Goal: Information Seeking & Learning: Learn about a topic

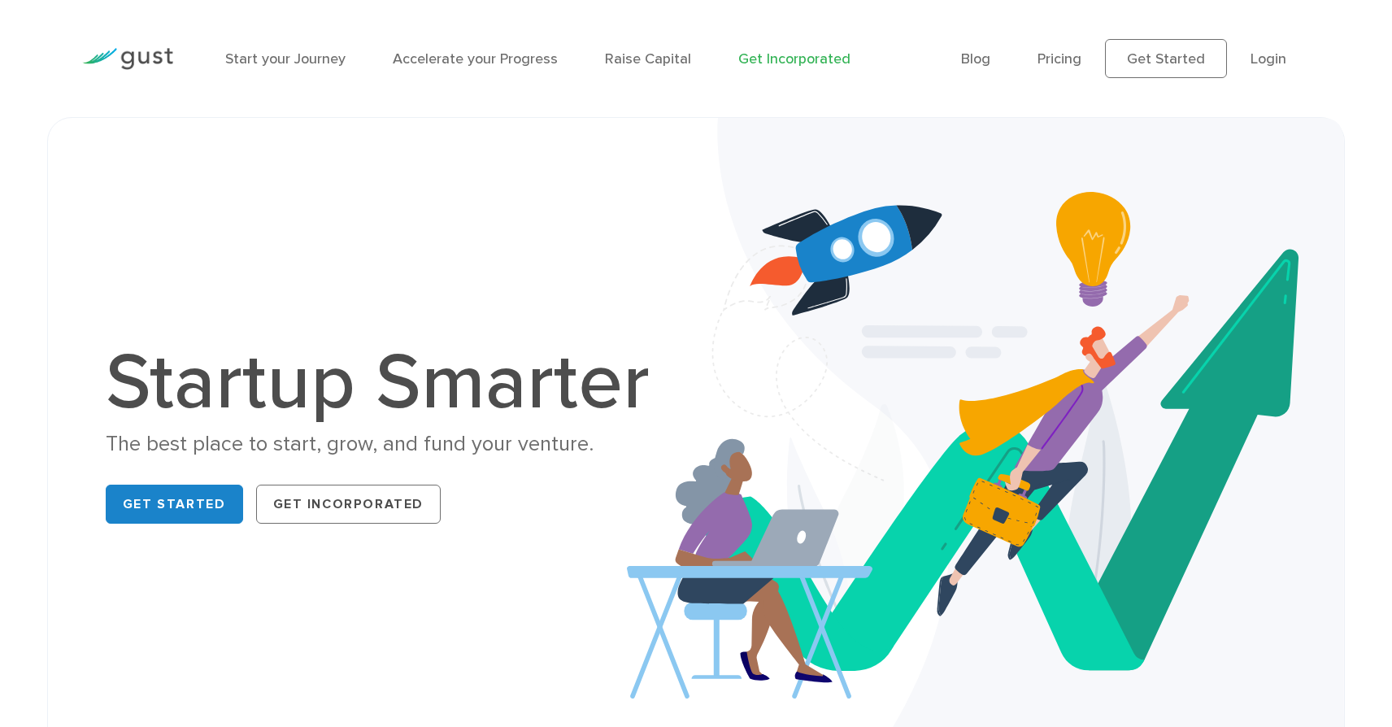
click at [811, 61] on link "Get Incorporated" at bounding box center [794, 58] width 112 height 17
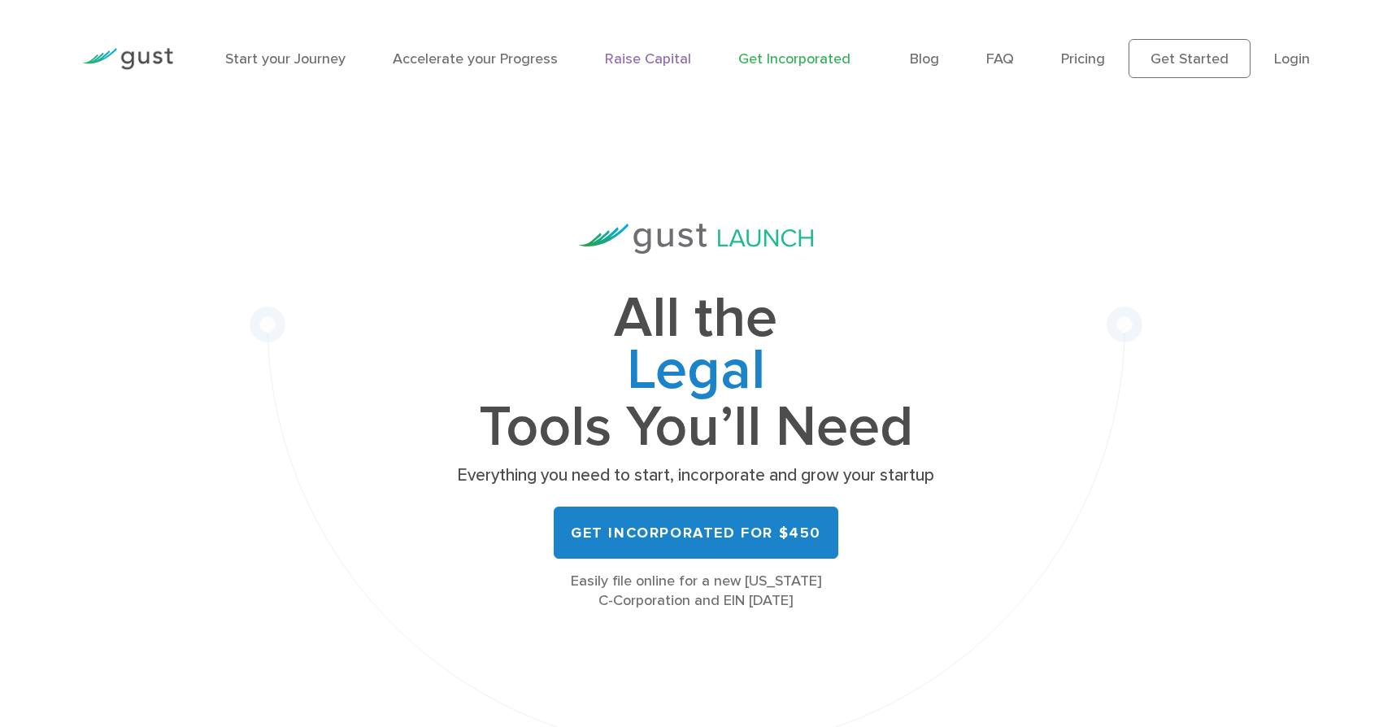
click at [650, 59] on link "Raise Capital" at bounding box center [648, 58] width 86 height 17
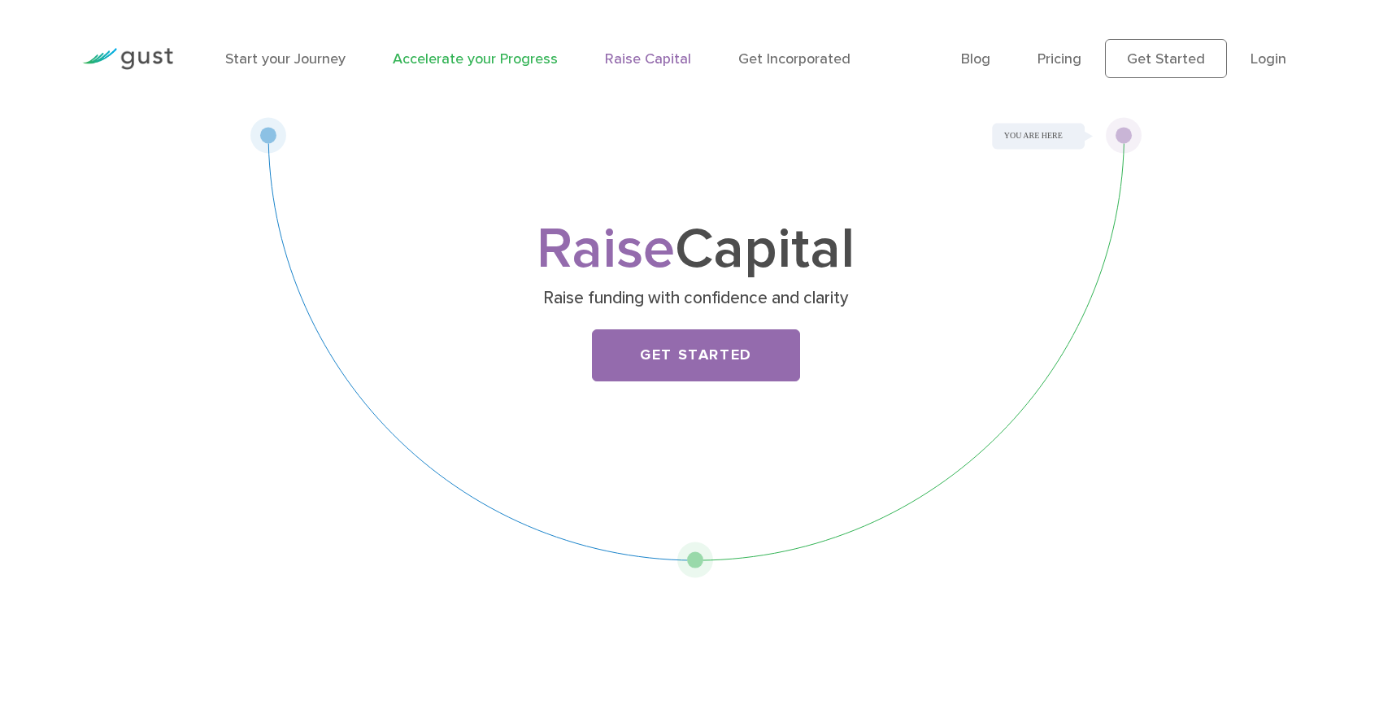
click at [469, 59] on link "Accelerate your Progress" at bounding box center [475, 58] width 165 height 17
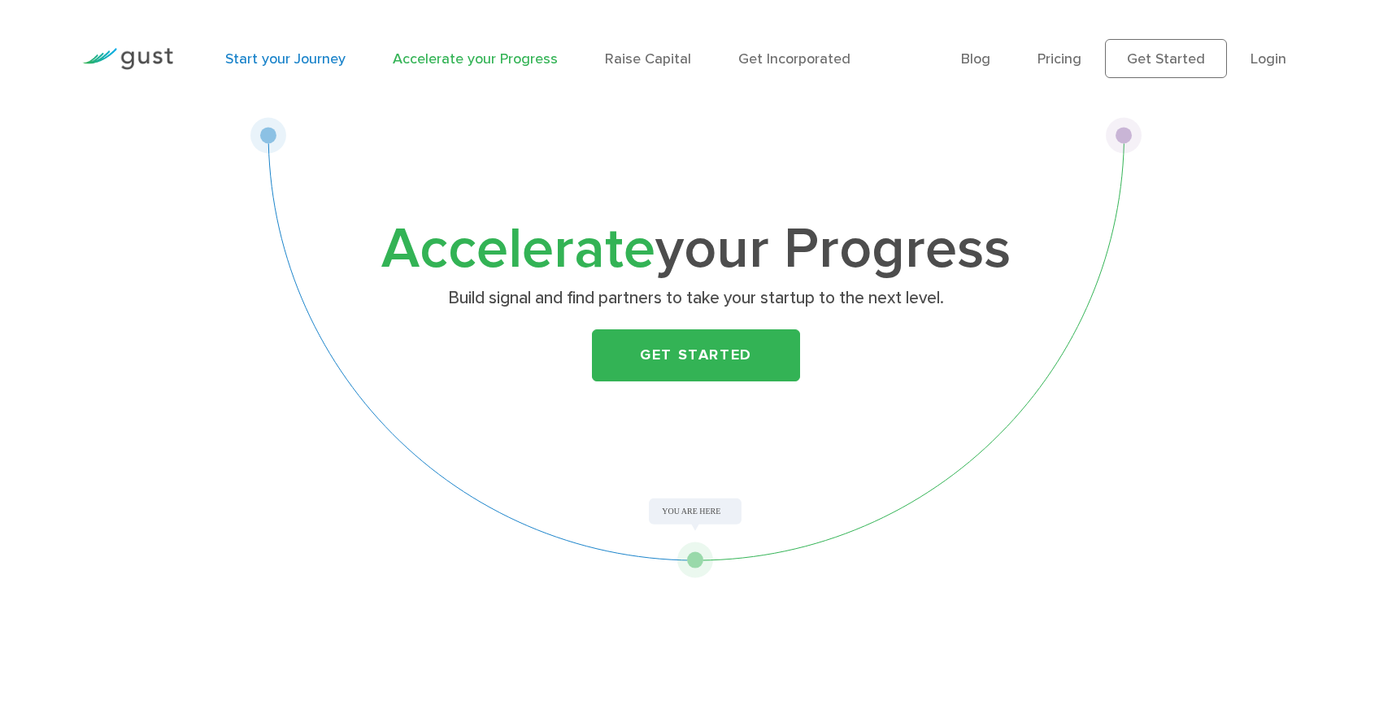
click at [316, 63] on link "Start your Journey" at bounding box center [285, 58] width 120 height 17
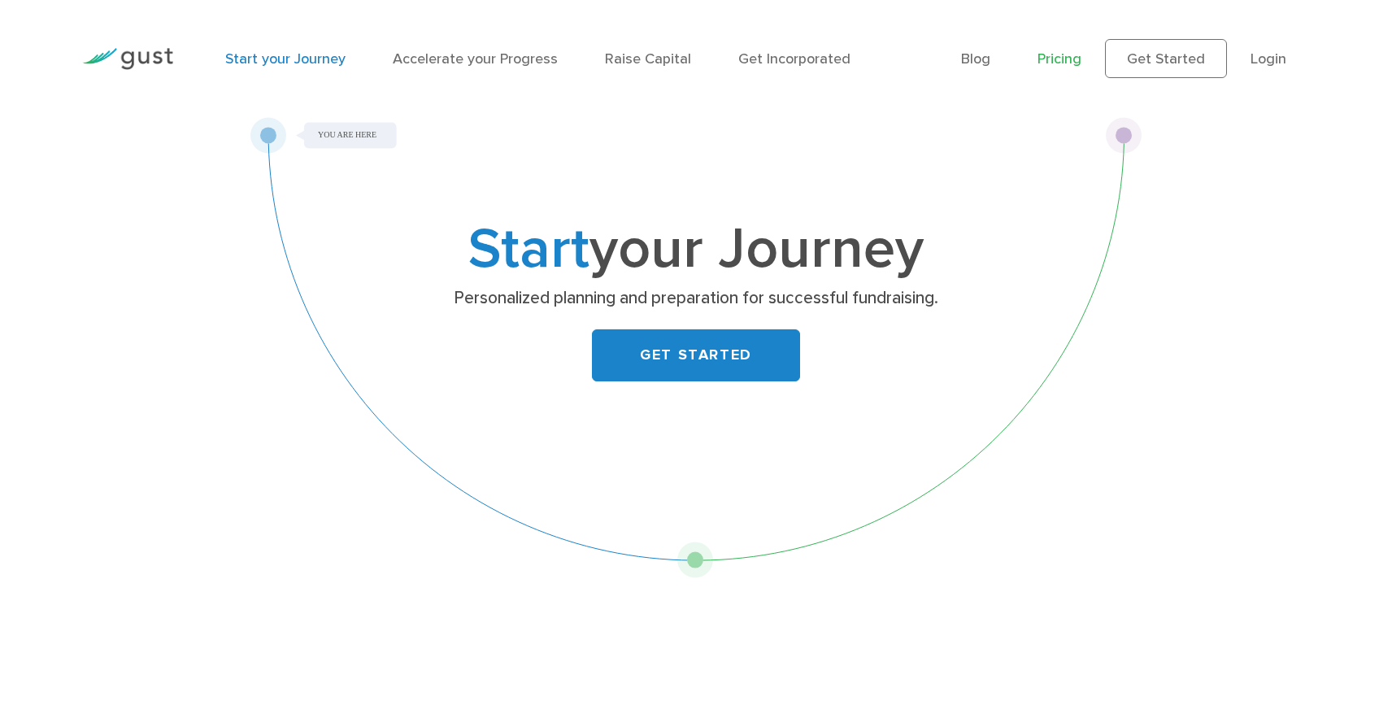
click at [1070, 64] on link "Pricing" at bounding box center [1060, 58] width 44 height 17
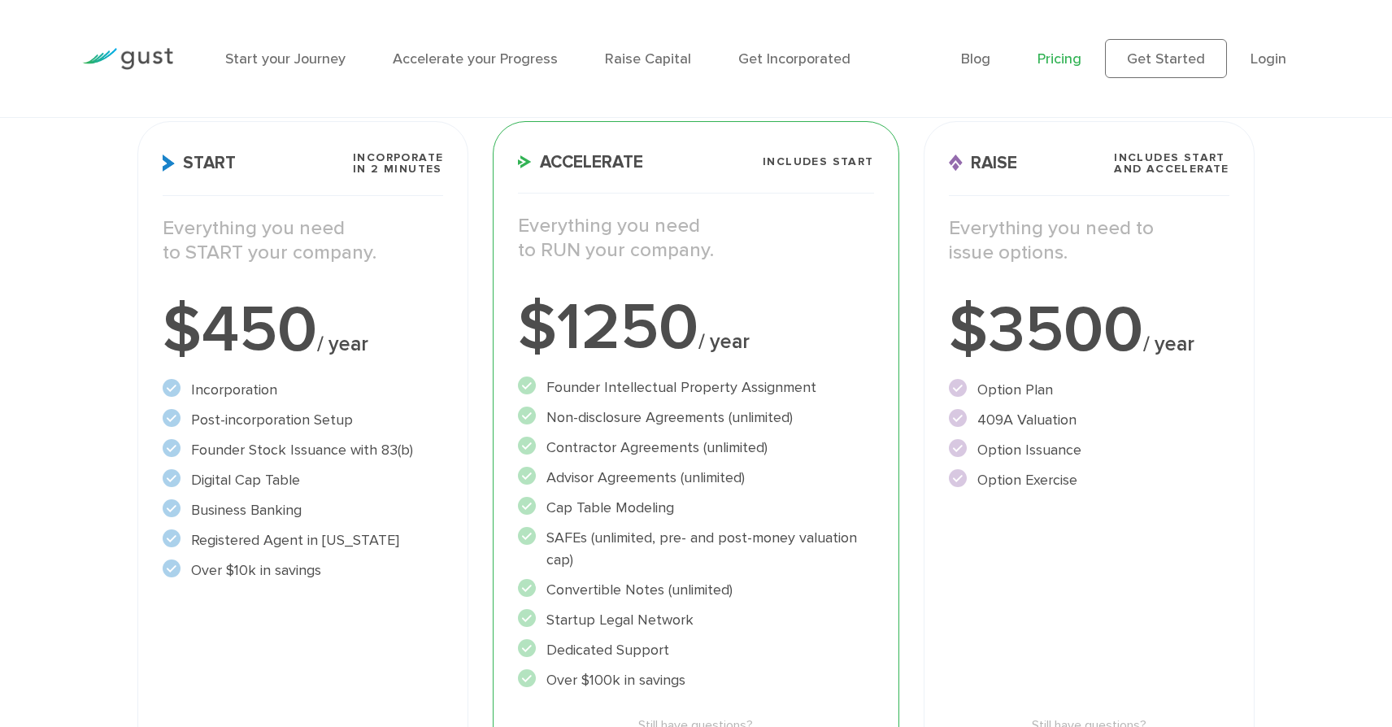
scroll to position [244, 0]
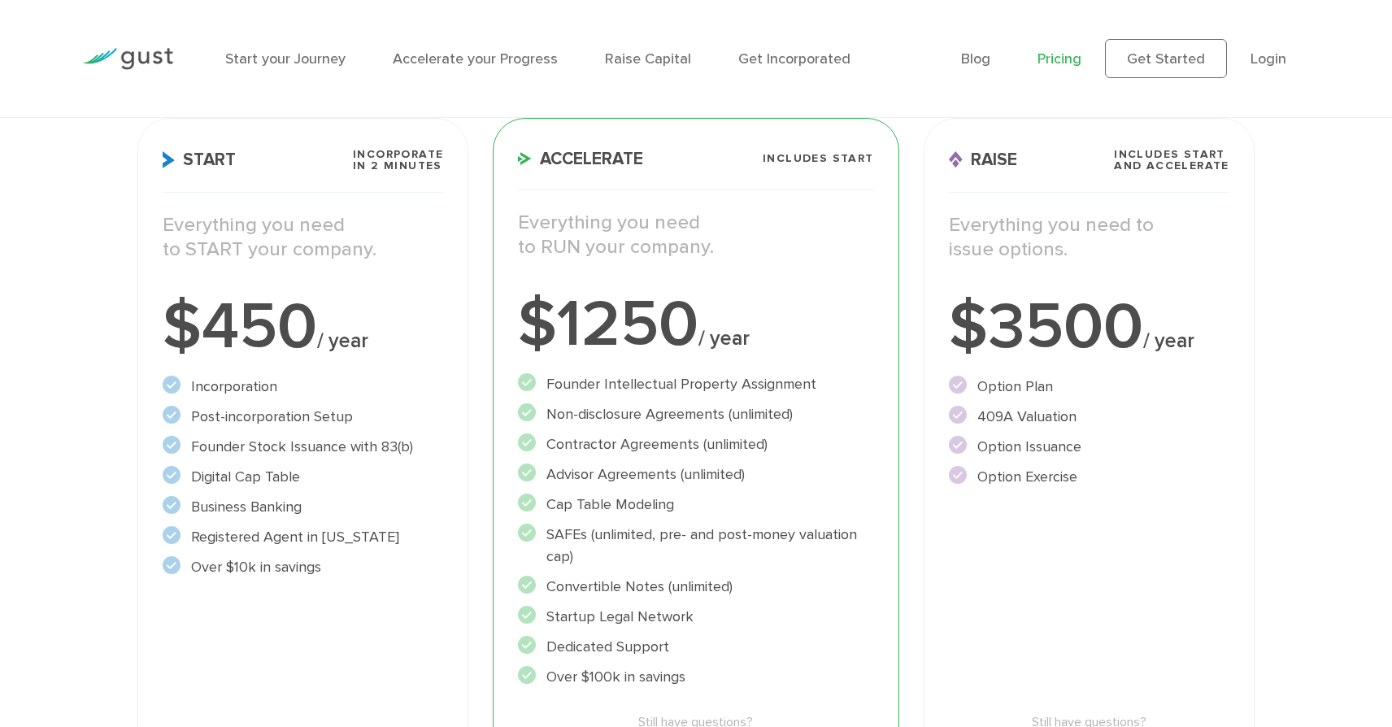
drag, startPoint x: 978, startPoint y: 416, endPoint x: 1076, endPoint y: 414, distance: 97.6
click at [1076, 414] on li "409A Valuation" at bounding box center [1089, 417] width 281 height 22
copy li "409A Valuation"
drag, startPoint x: 980, startPoint y: 386, endPoint x: 1083, endPoint y: 416, distance: 107.6
click at [1083, 416] on ul "Option Plan" at bounding box center [1089, 432] width 281 height 112
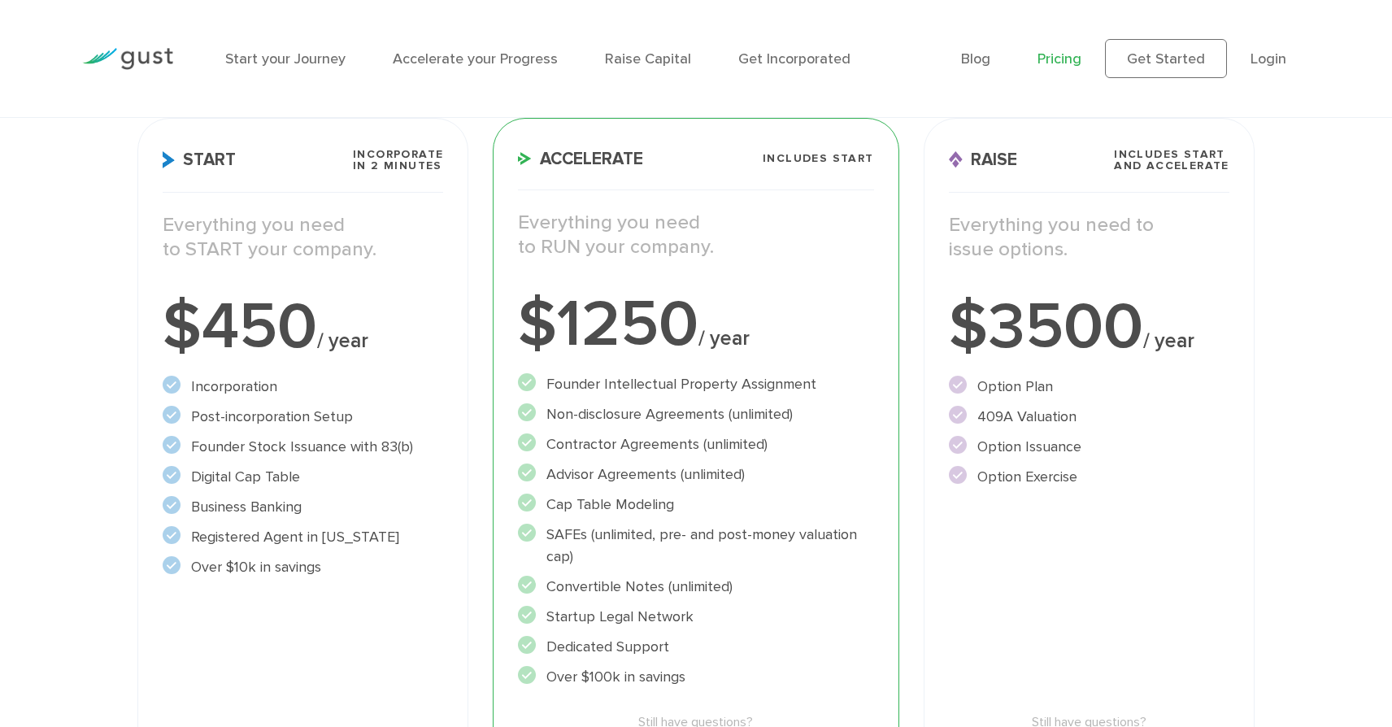
copy ul "Option Plan 409A Valuation"
click at [1067, 557] on div "Raise Includes START and ACCELERATE Everything you need to issue options. $3500…" at bounding box center [1089, 481] width 331 height 726
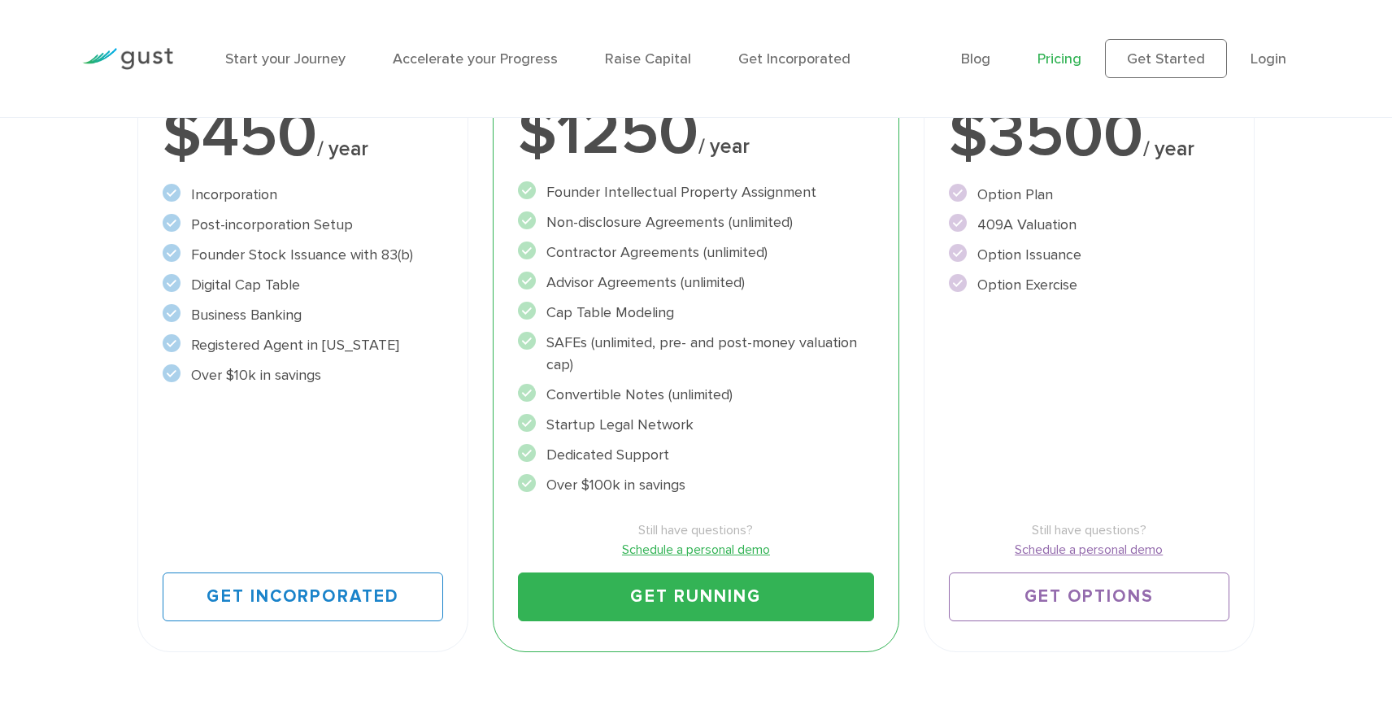
scroll to position [437, 0]
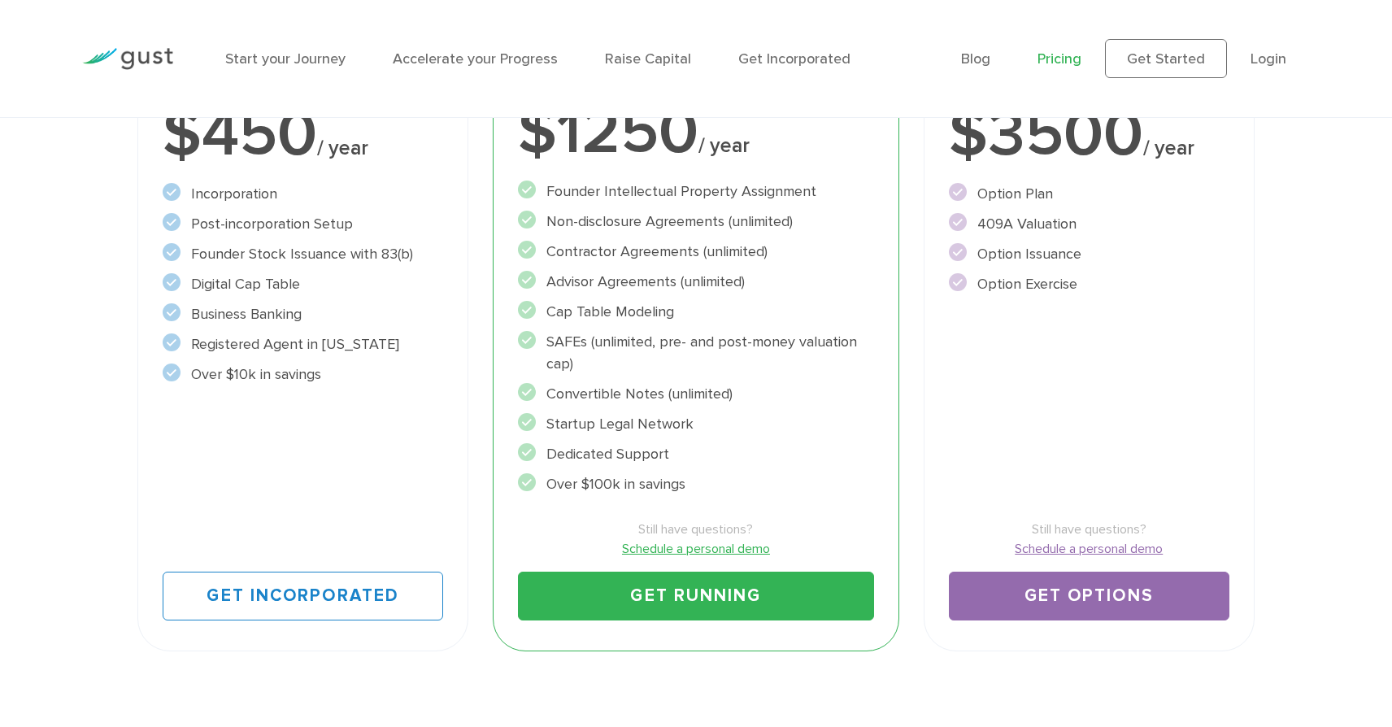
click at [1051, 589] on link "Get Options" at bounding box center [1089, 596] width 281 height 49
